Goal: Check status: Check status

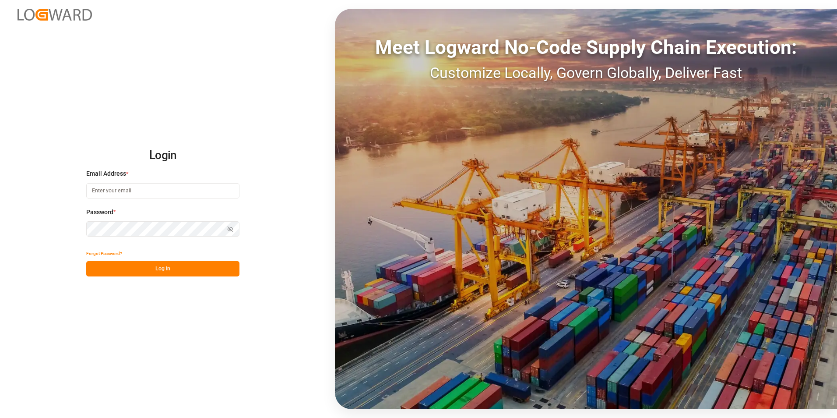
type input "[PERSON_NAME][EMAIL_ADDRESS][PERSON_NAME][DOMAIN_NAME]"
click at [179, 271] on button "Log In" at bounding box center [162, 268] width 153 height 15
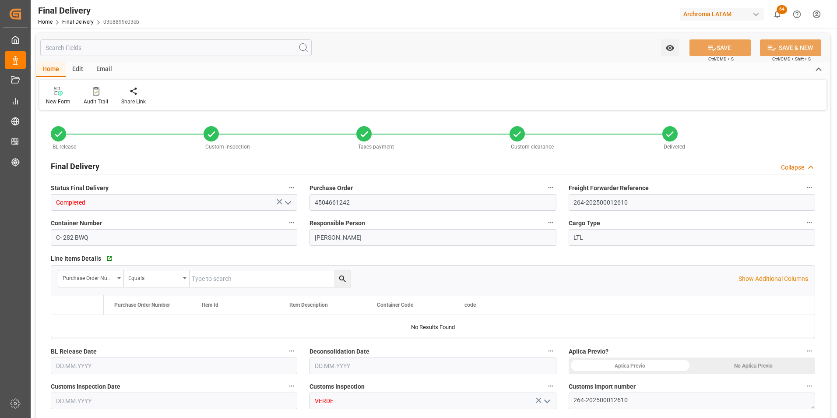
type input "[DATE]"
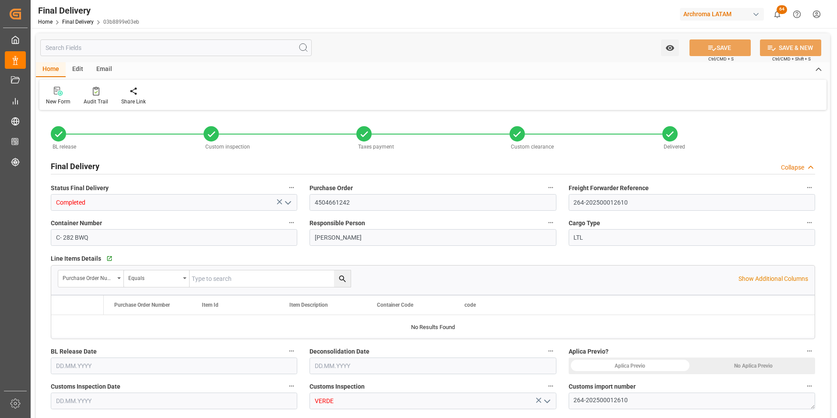
type input "[DATE]"
type input "[DATE] 00:00"
type input "[DATE] 10:45"
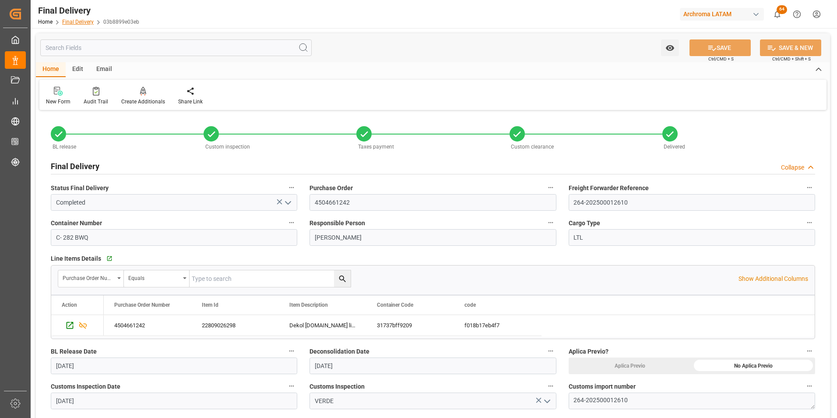
click at [76, 21] on link "Final Delivery" at bounding box center [78, 22] width 32 height 6
